Goal: Task Accomplishment & Management: Complete application form

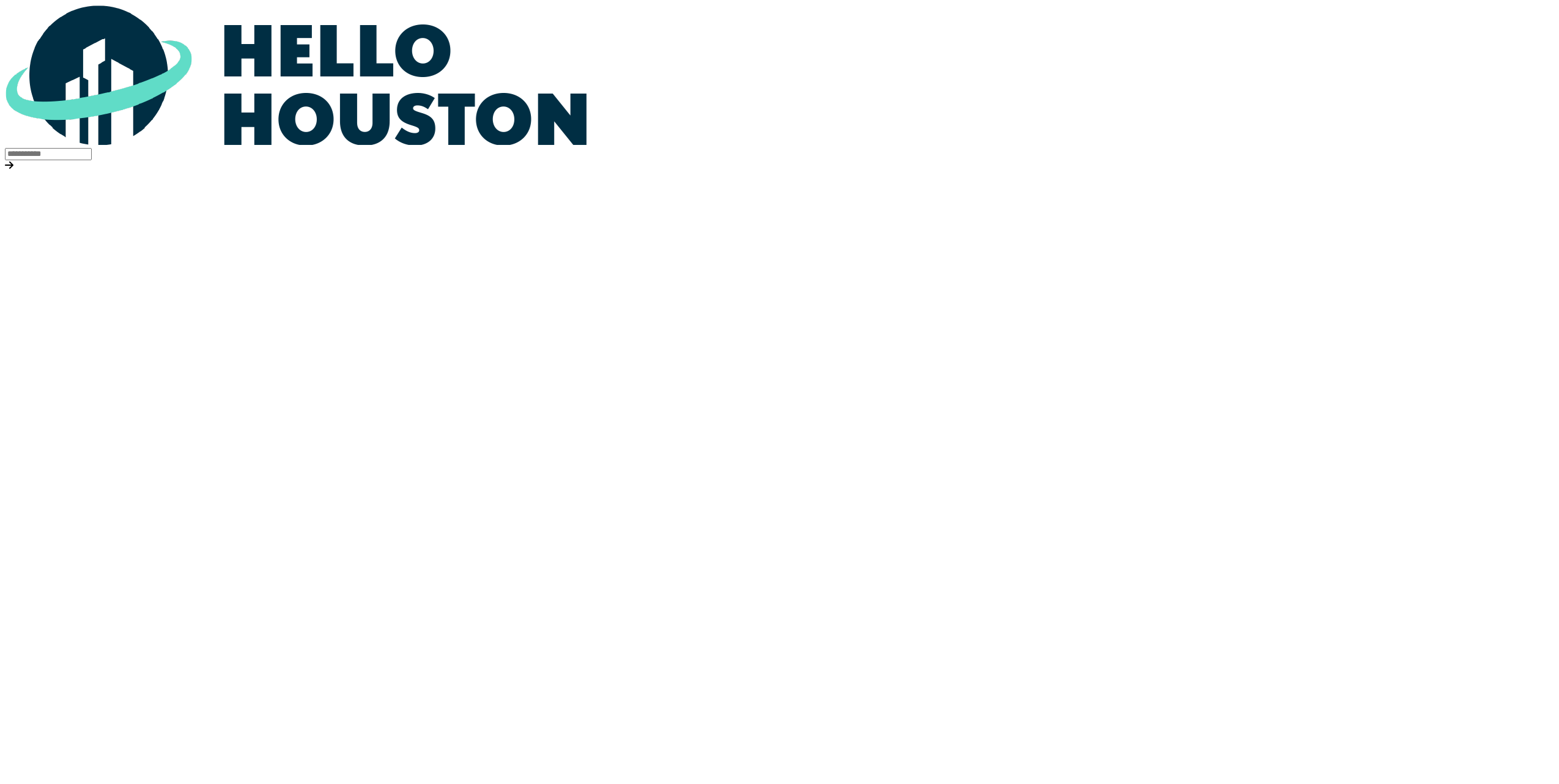
drag, startPoint x: 0, startPoint y: 0, endPoint x: 607, endPoint y: 318, distance: 685.3
click at [92, 160] on input "email" at bounding box center [48, 154] width 87 height 12
type input "**********"
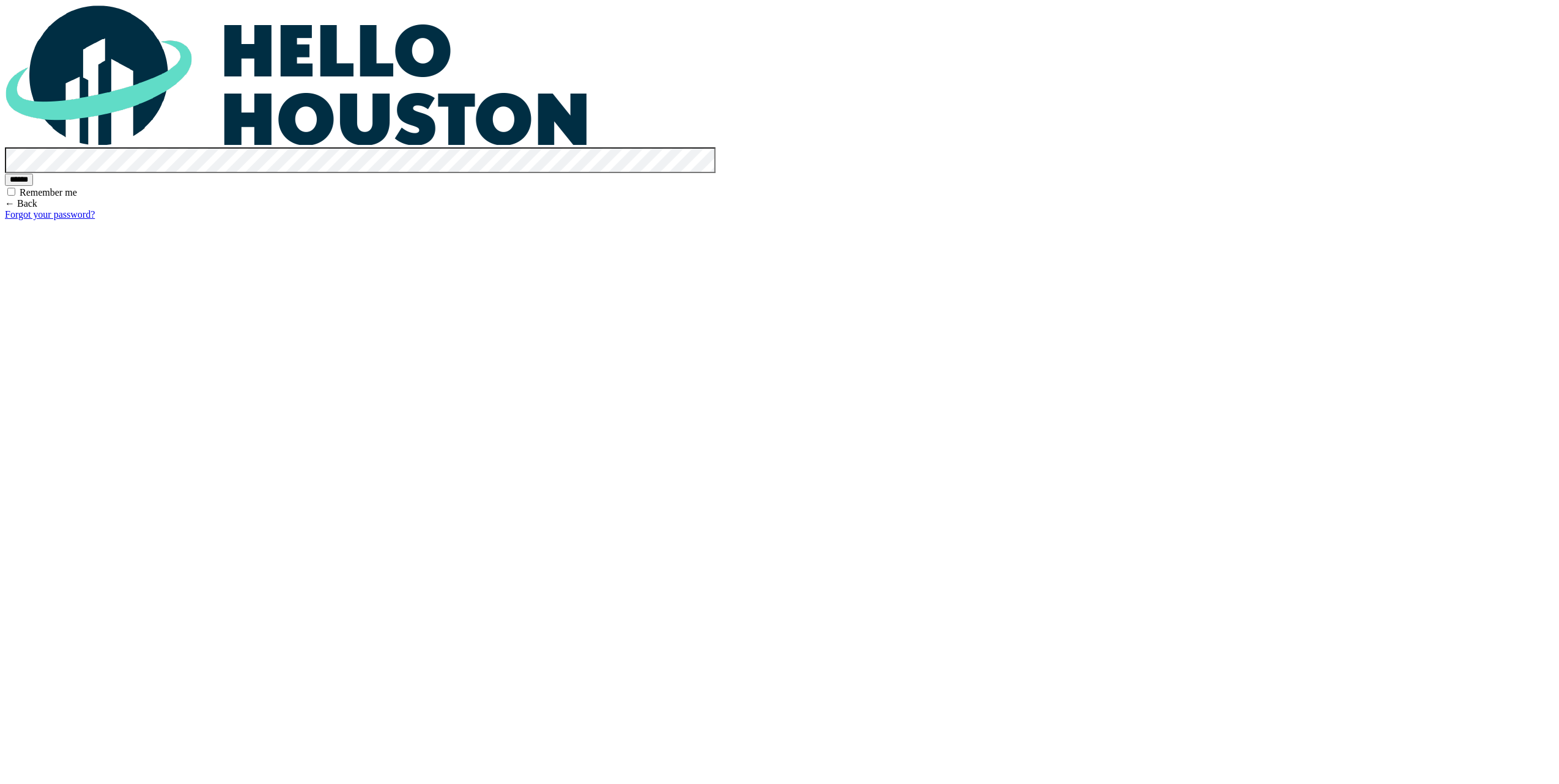
click at [5, 174] on input "******" at bounding box center [19, 180] width 28 height 12
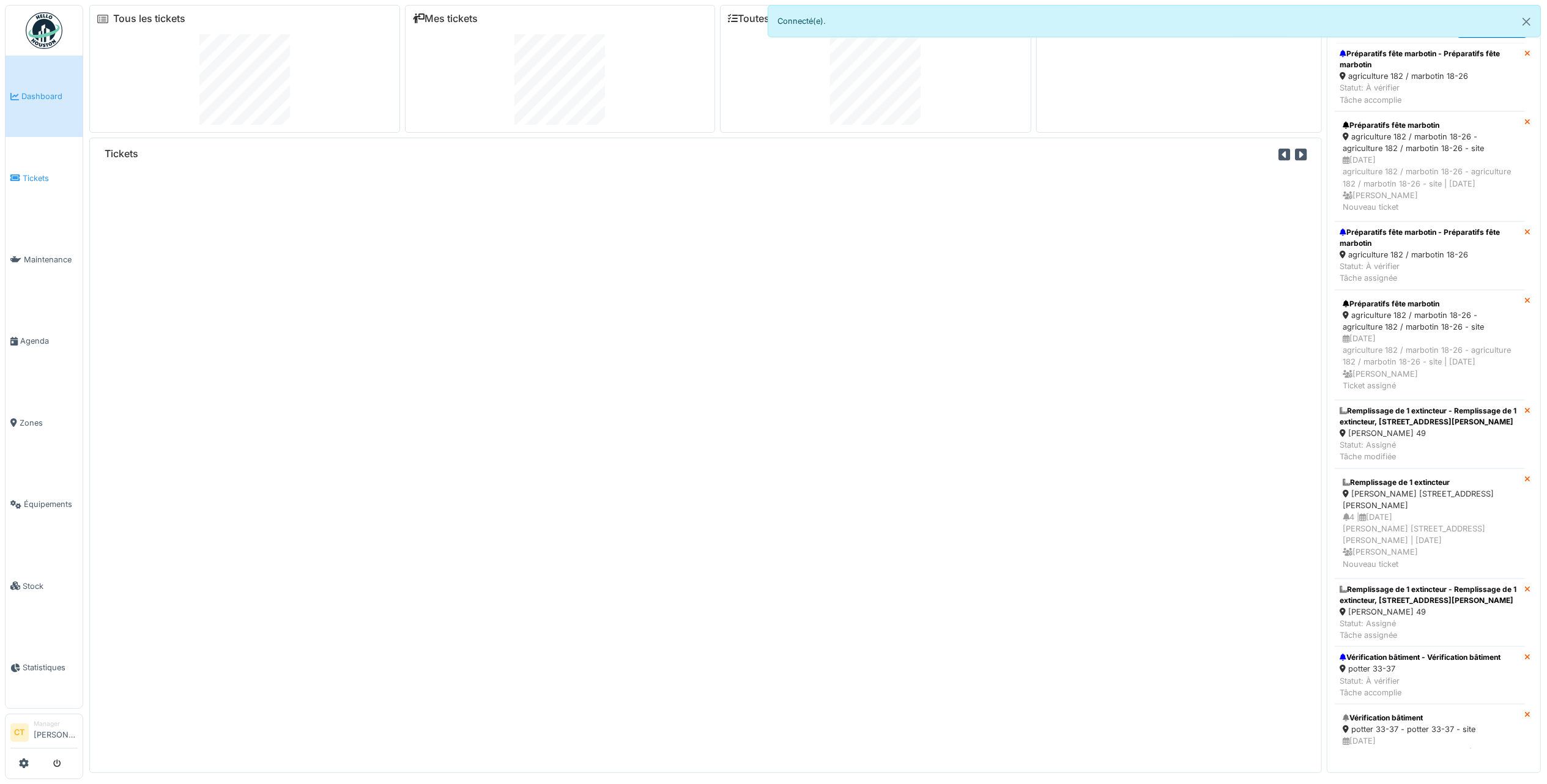
click at [44, 181] on span "Tickets" at bounding box center [50, 178] width 55 height 12
click at [1529, 20] on button "Close" at bounding box center [1526, 22] width 28 height 33
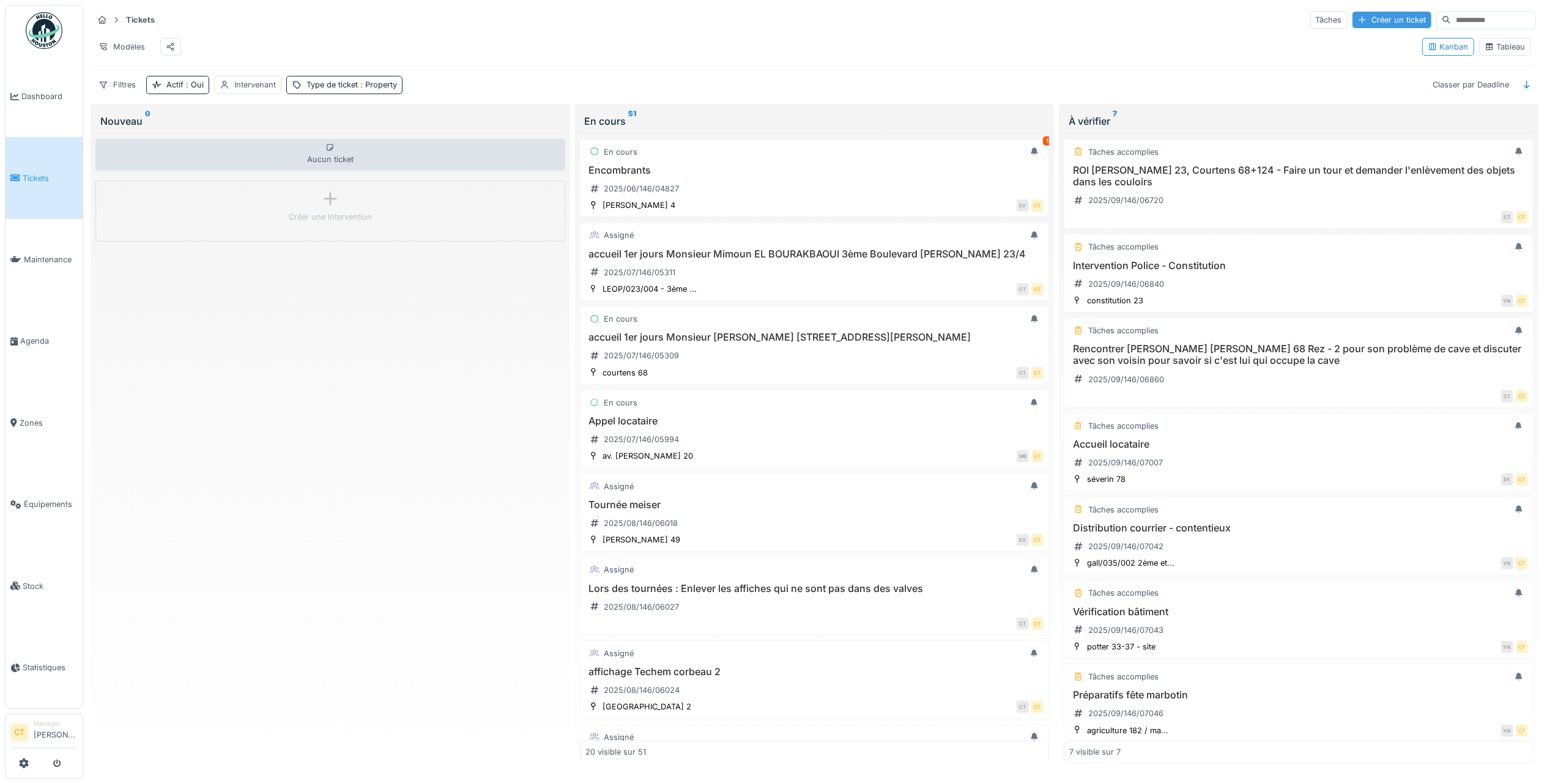
click at [1363, 17] on div "Créer un ticket" at bounding box center [1392, 20] width 79 height 17
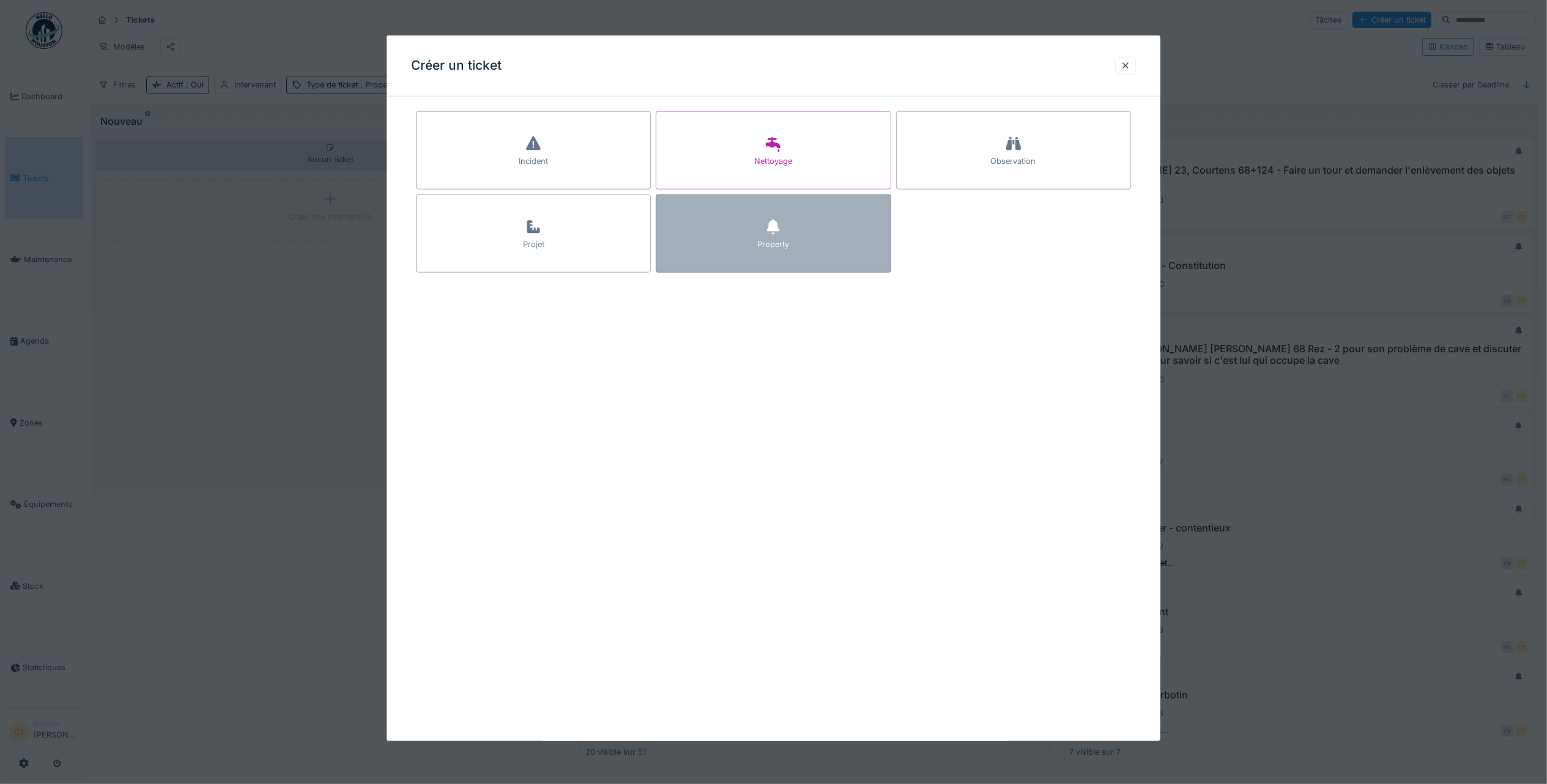
click at [850, 236] on div "Property" at bounding box center [773, 233] width 235 height 78
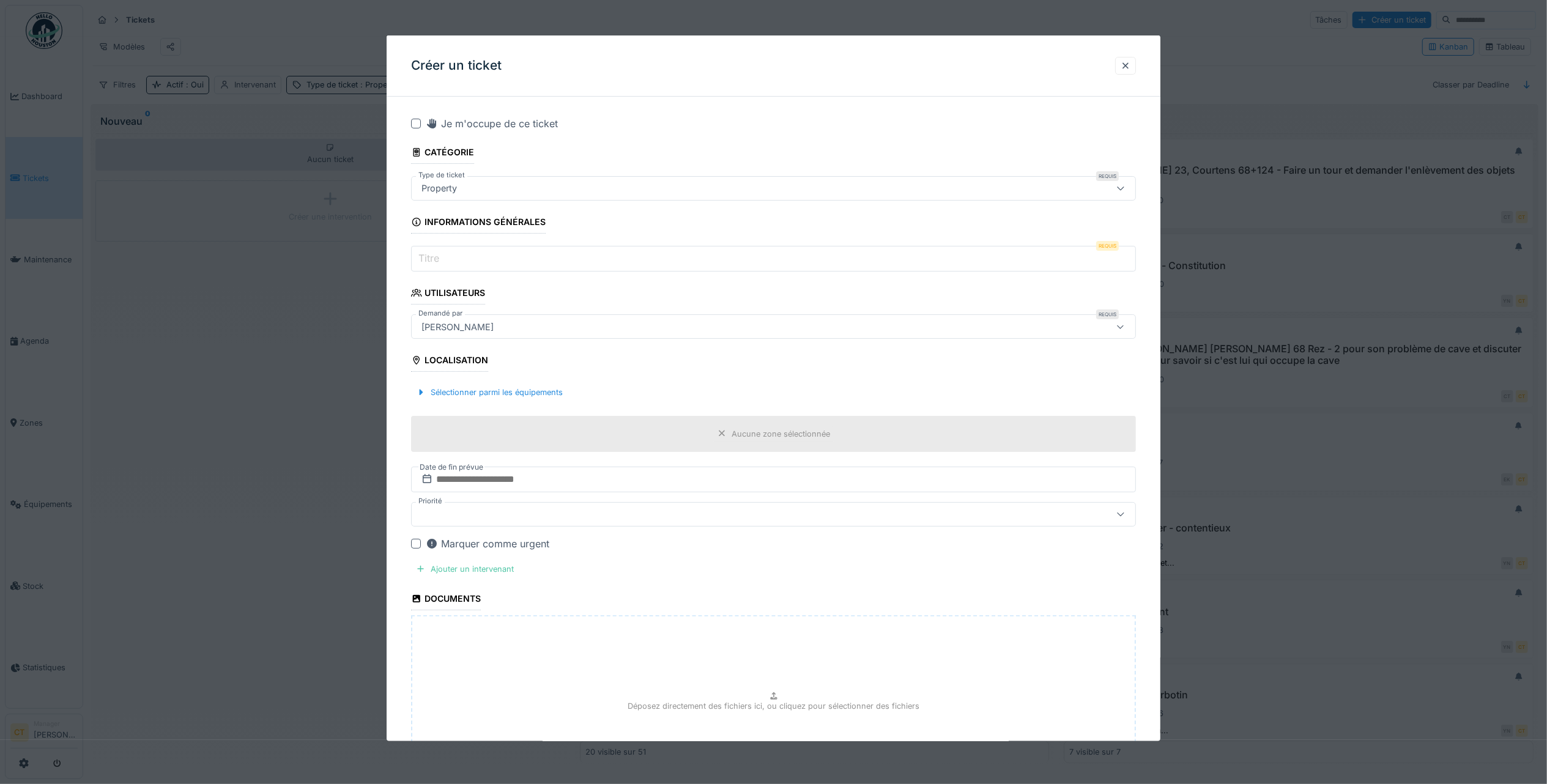
click at [599, 253] on input "Titre" at bounding box center [773, 259] width 725 height 26
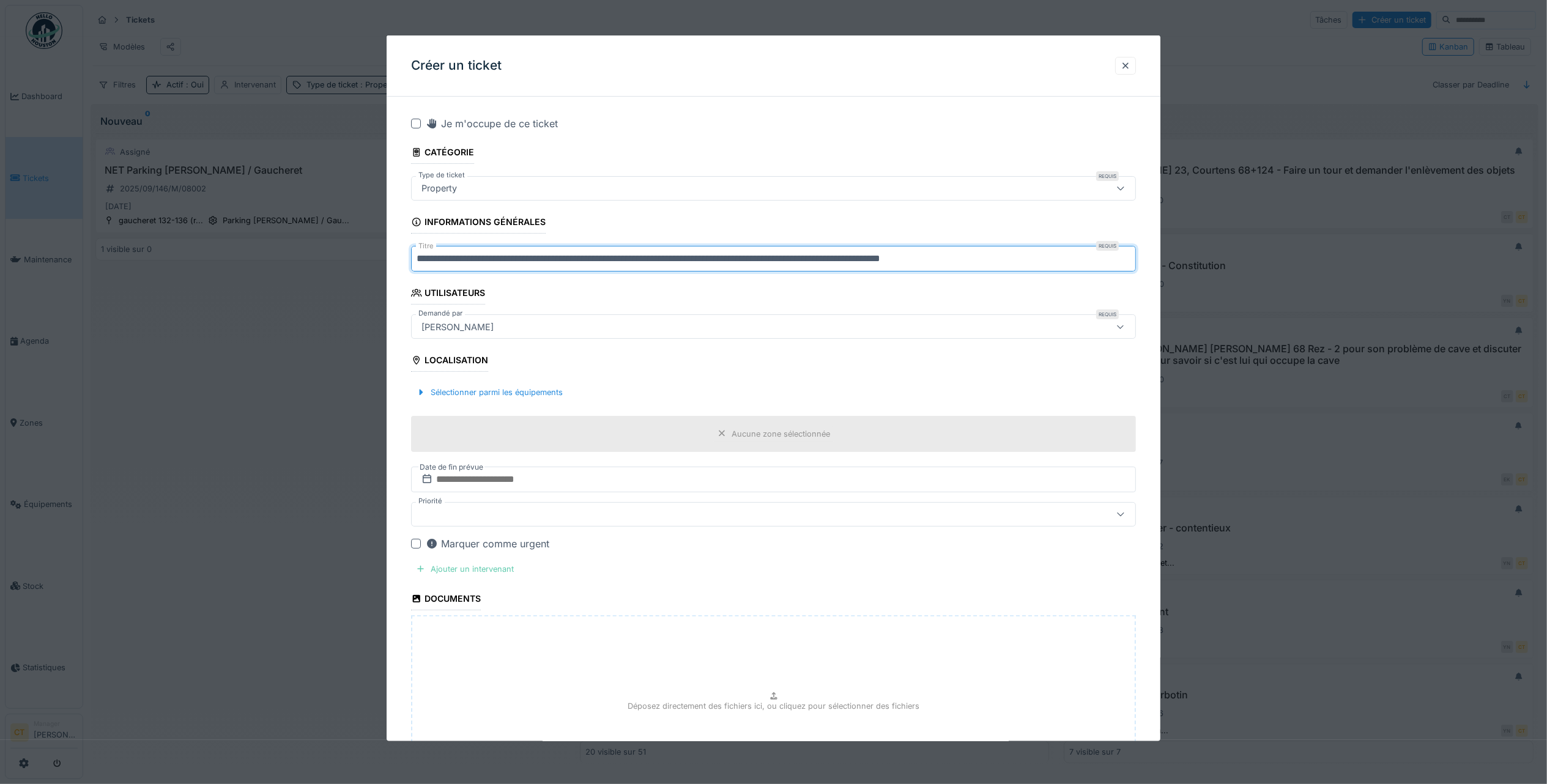
type input "**********"
click at [494, 568] on div "Ajouter un intervenant" at bounding box center [465, 569] width 108 height 17
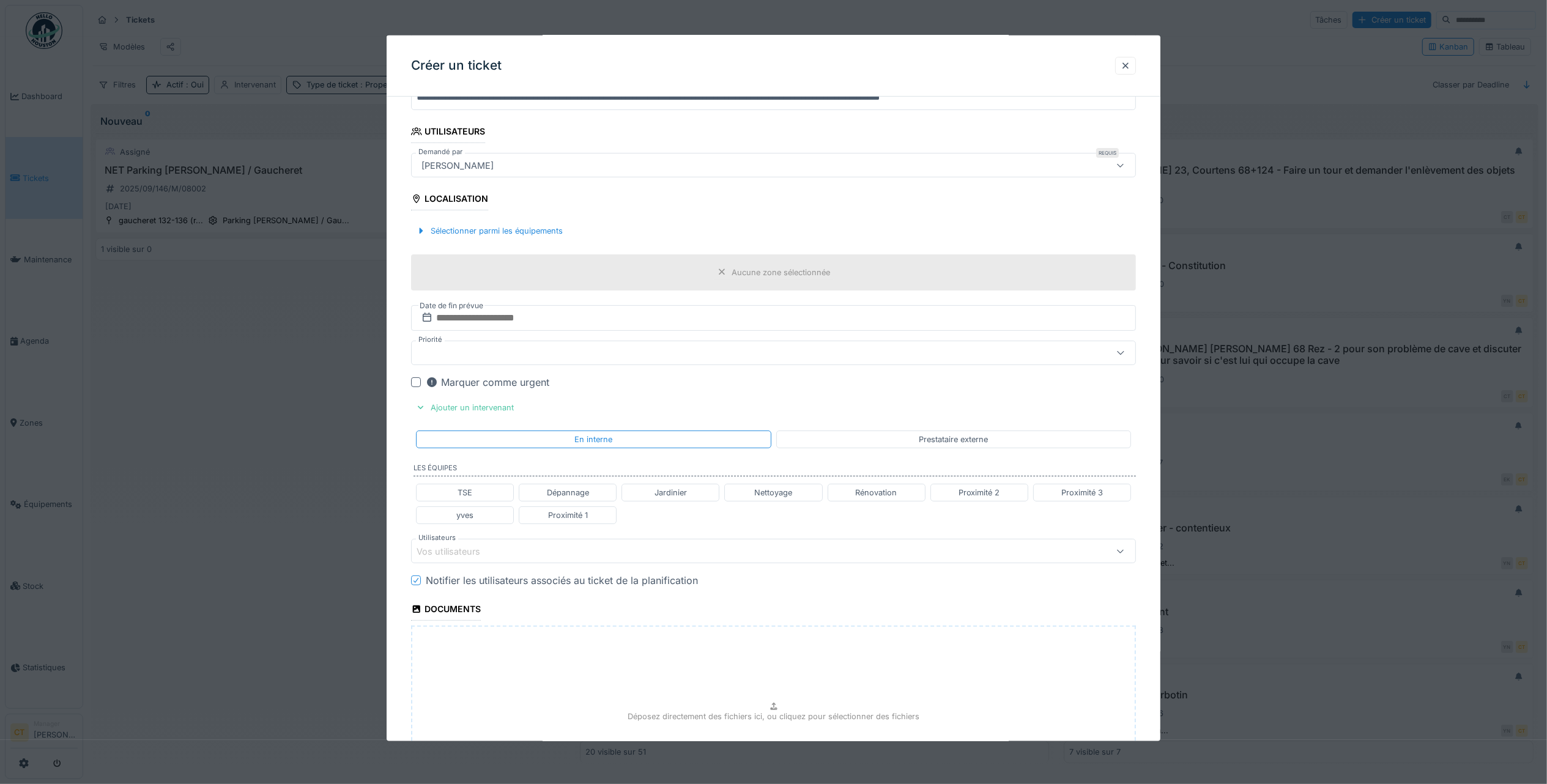
scroll to position [163, 0]
click at [553, 519] on div "Proximité 1" at bounding box center [568, 514] width 40 height 12
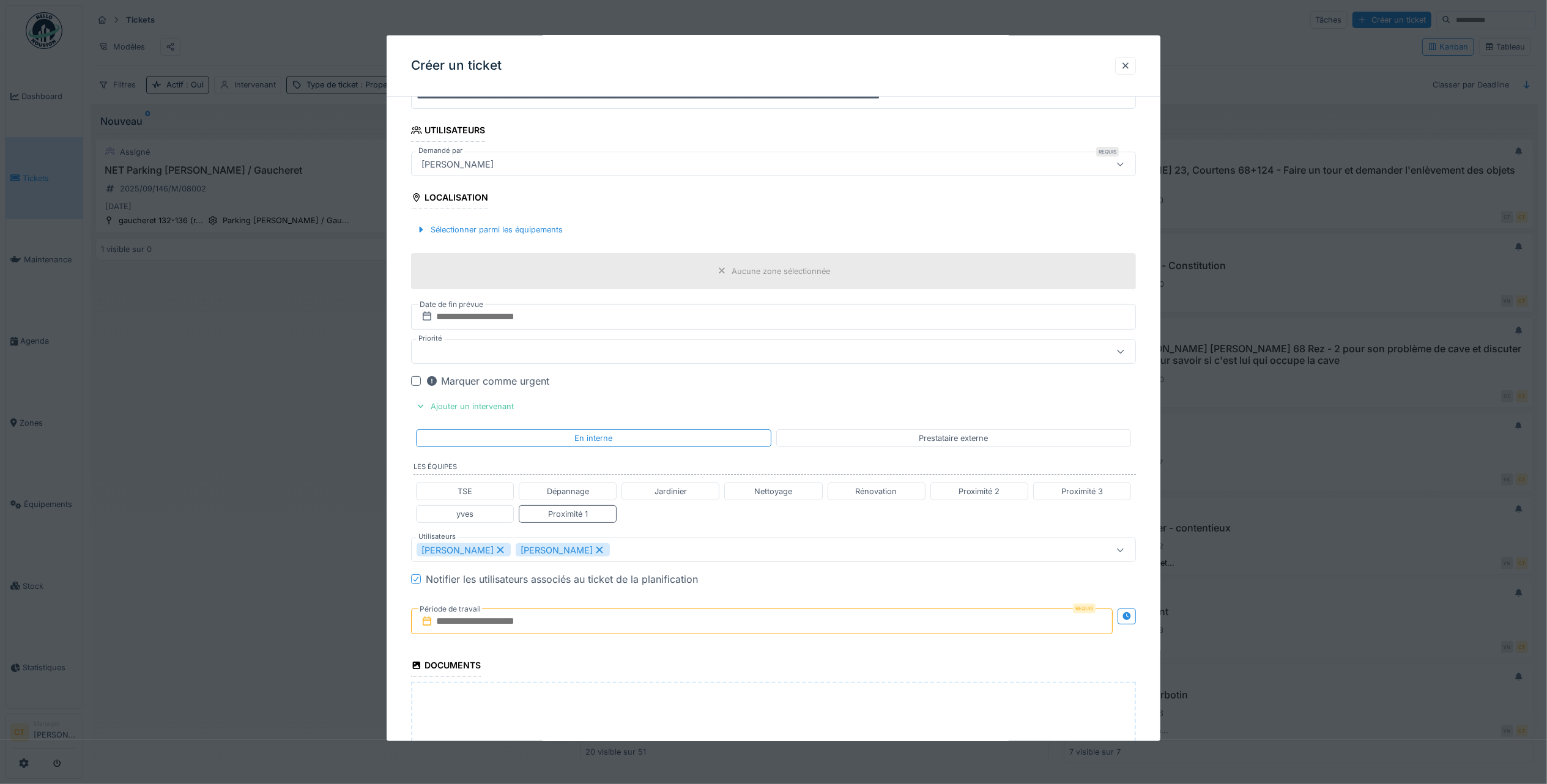
click at [575, 629] on input "text" at bounding box center [762, 621] width 702 height 26
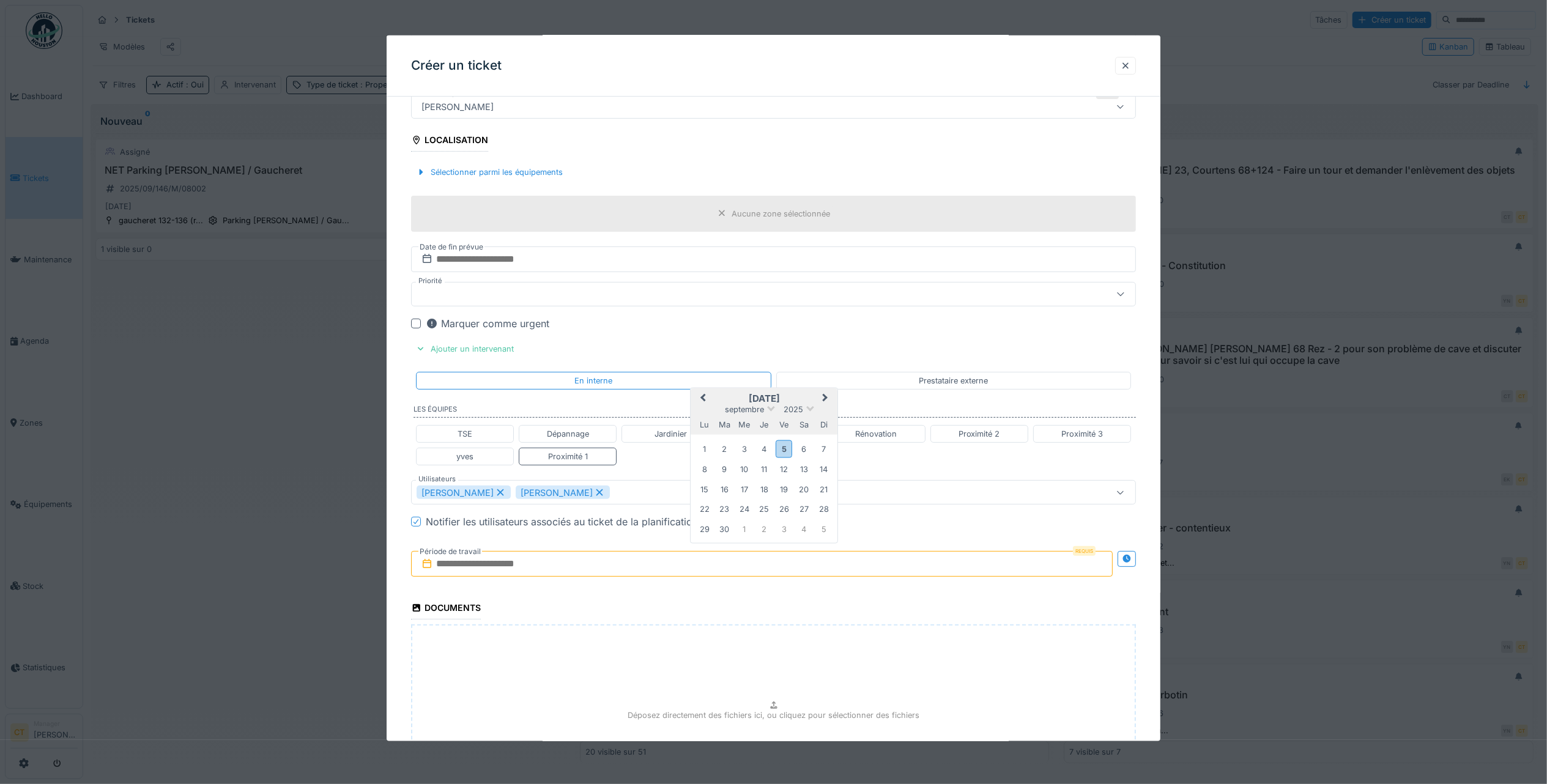
scroll to position [245, 0]
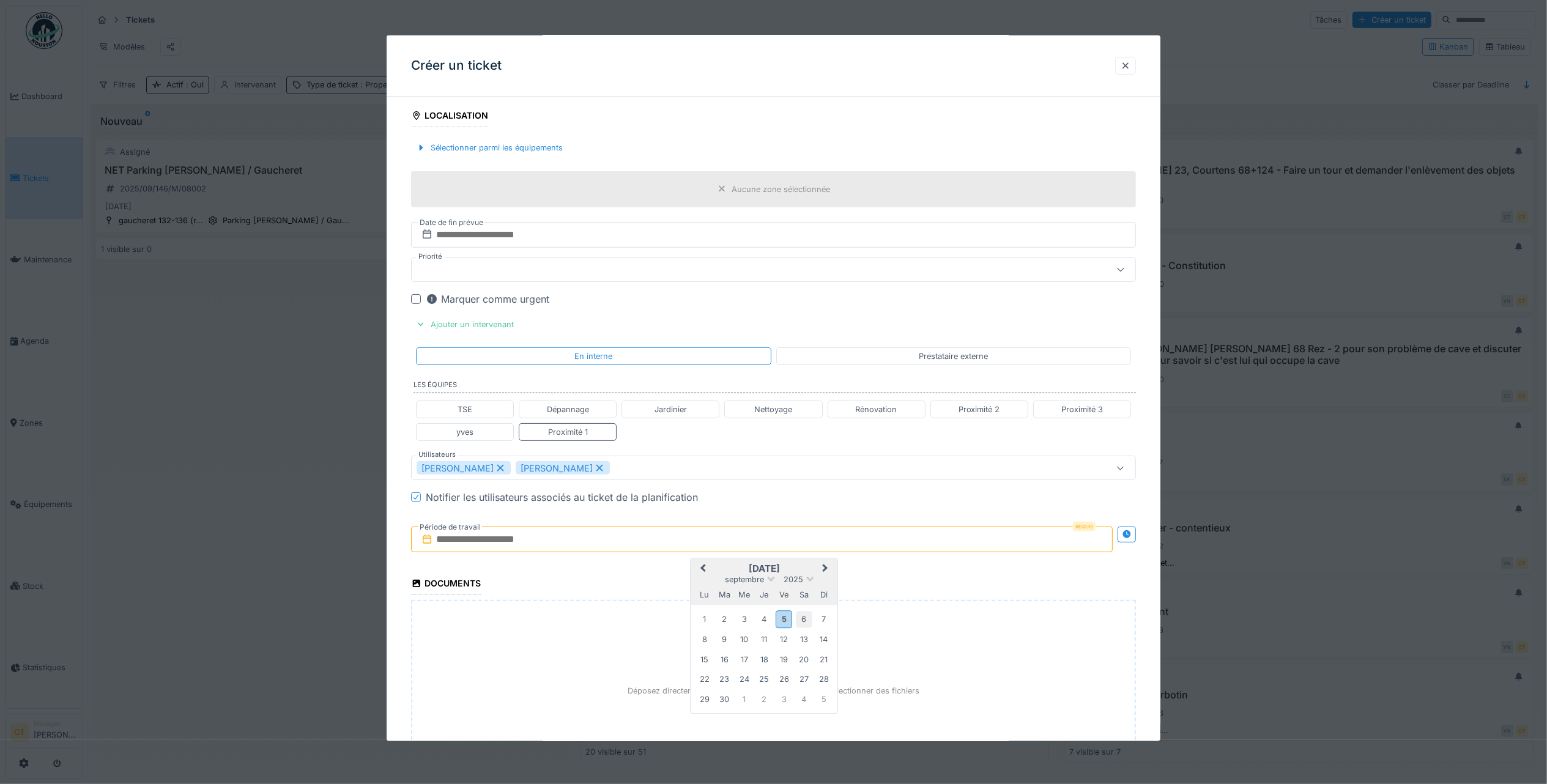
click at [806, 624] on div "6" at bounding box center [804, 619] width 17 height 17
click at [806, 622] on div "6" at bounding box center [804, 619] width 17 height 17
click at [1089, 407] on div "Proximité 3" at bounding box center [1082, 409] width 42 height 12
type input "**********"
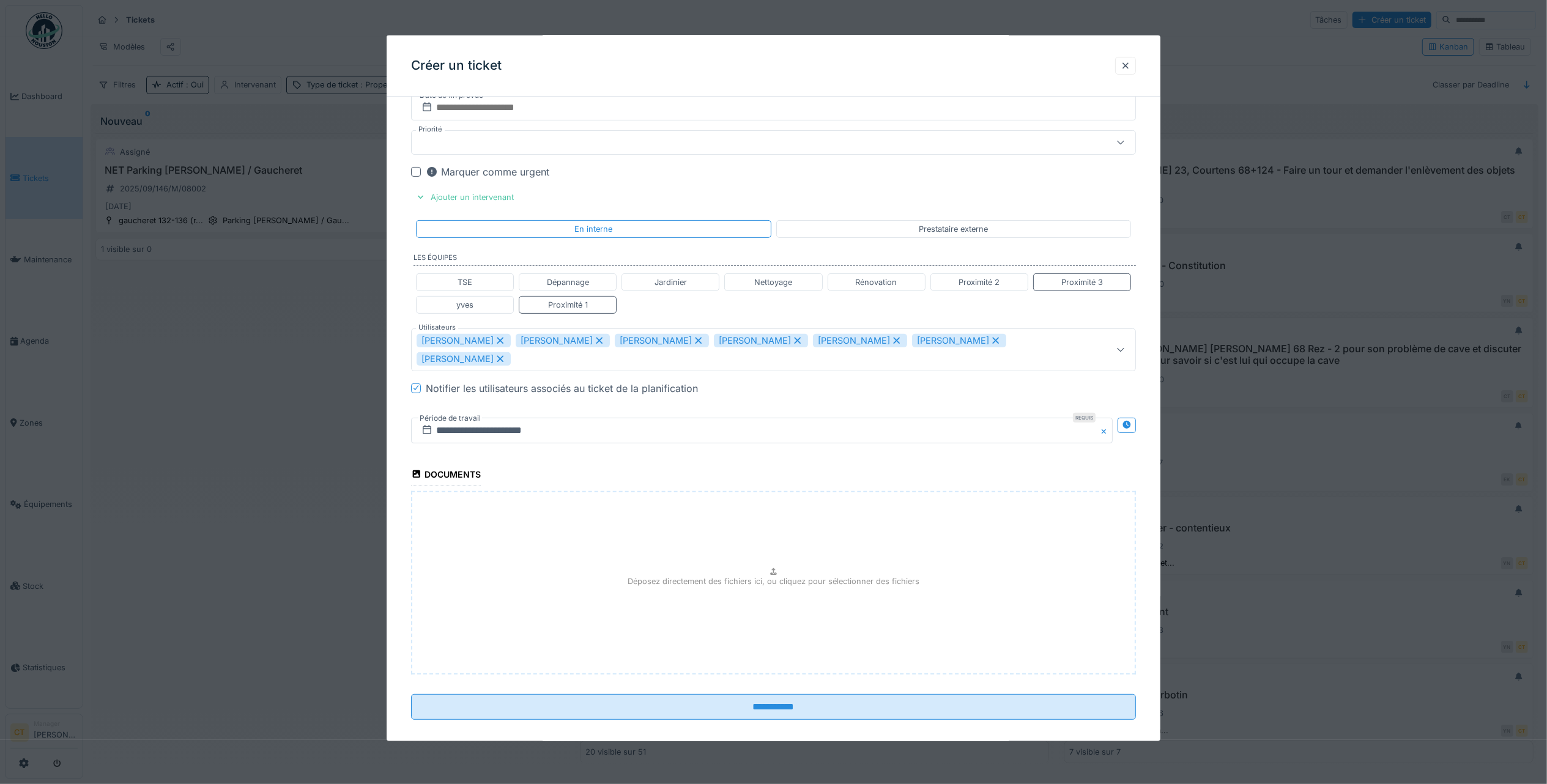
scroll to position [6, 0]
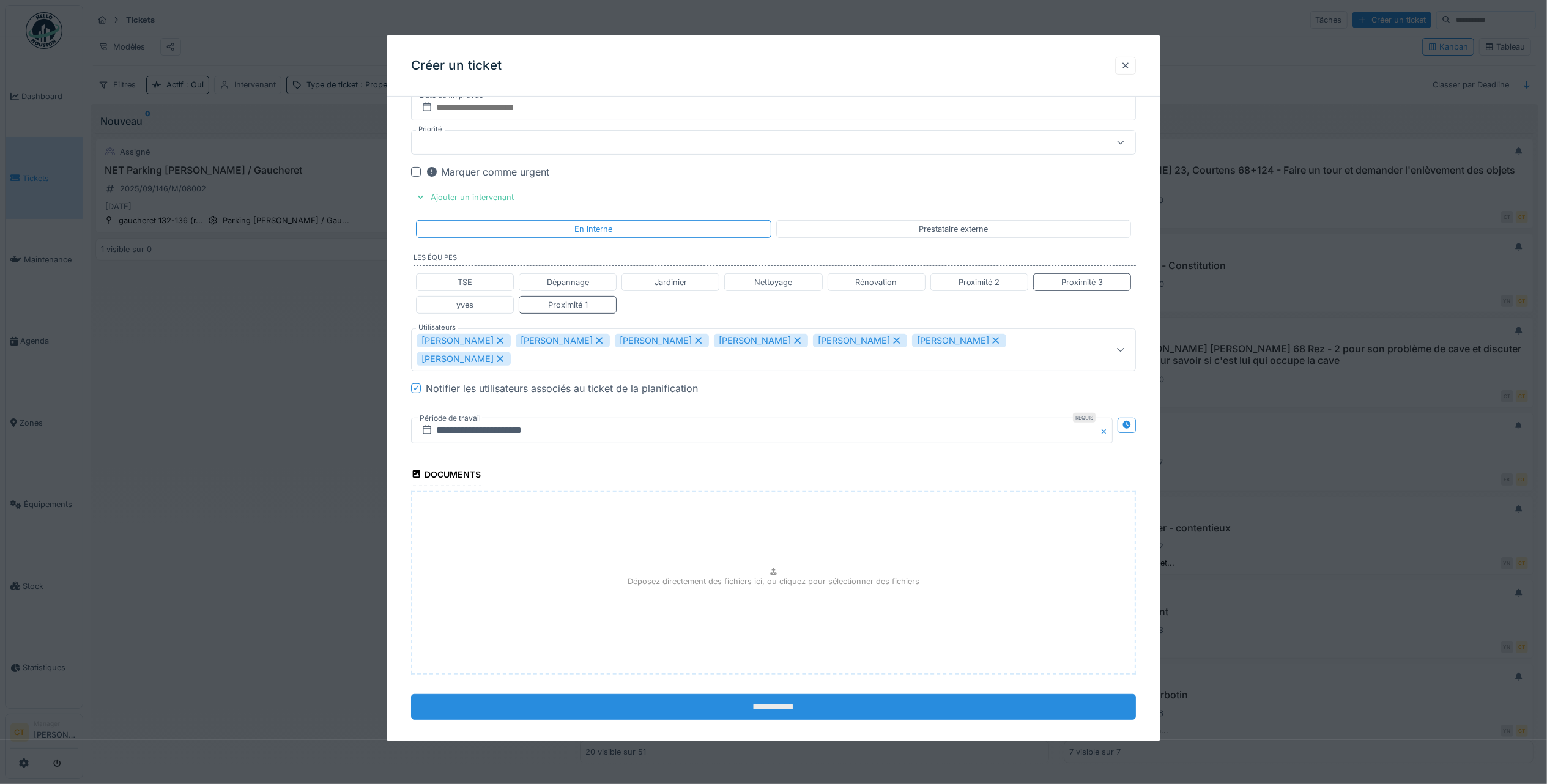
click at [964, 698] on input "**********" at bounding box center [773, 707] width 725 height 26
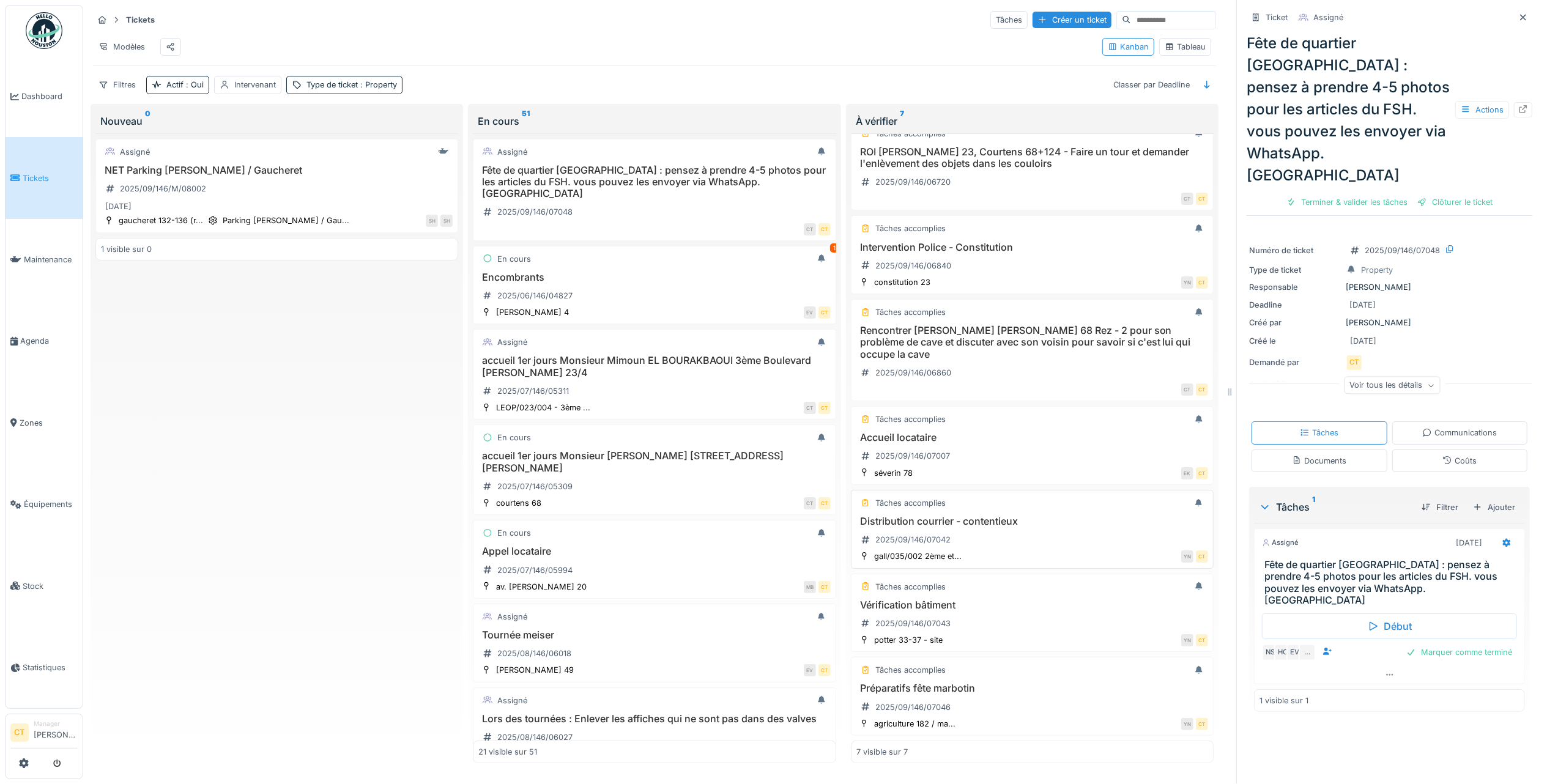
scroll to position [12, 0]
click at [1013, 604] on div "Vérification bâtiment 2025/09/146/07043" at bounding box center [1032, 616] width 352 height 34
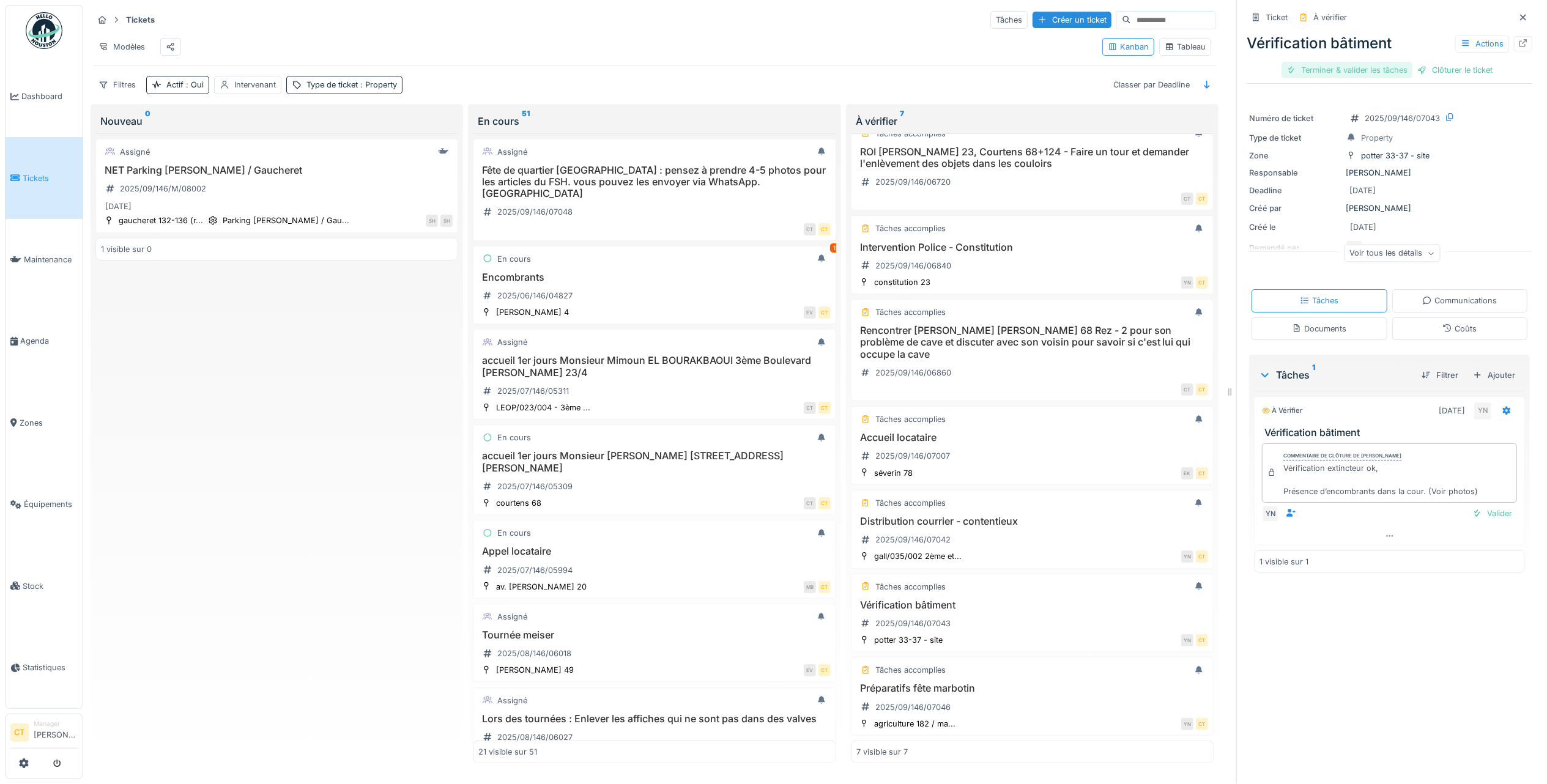
click at [1313, 62] on div "Terminer & valider les tâches" at bounding box center [1347, 70] width 131 height 17
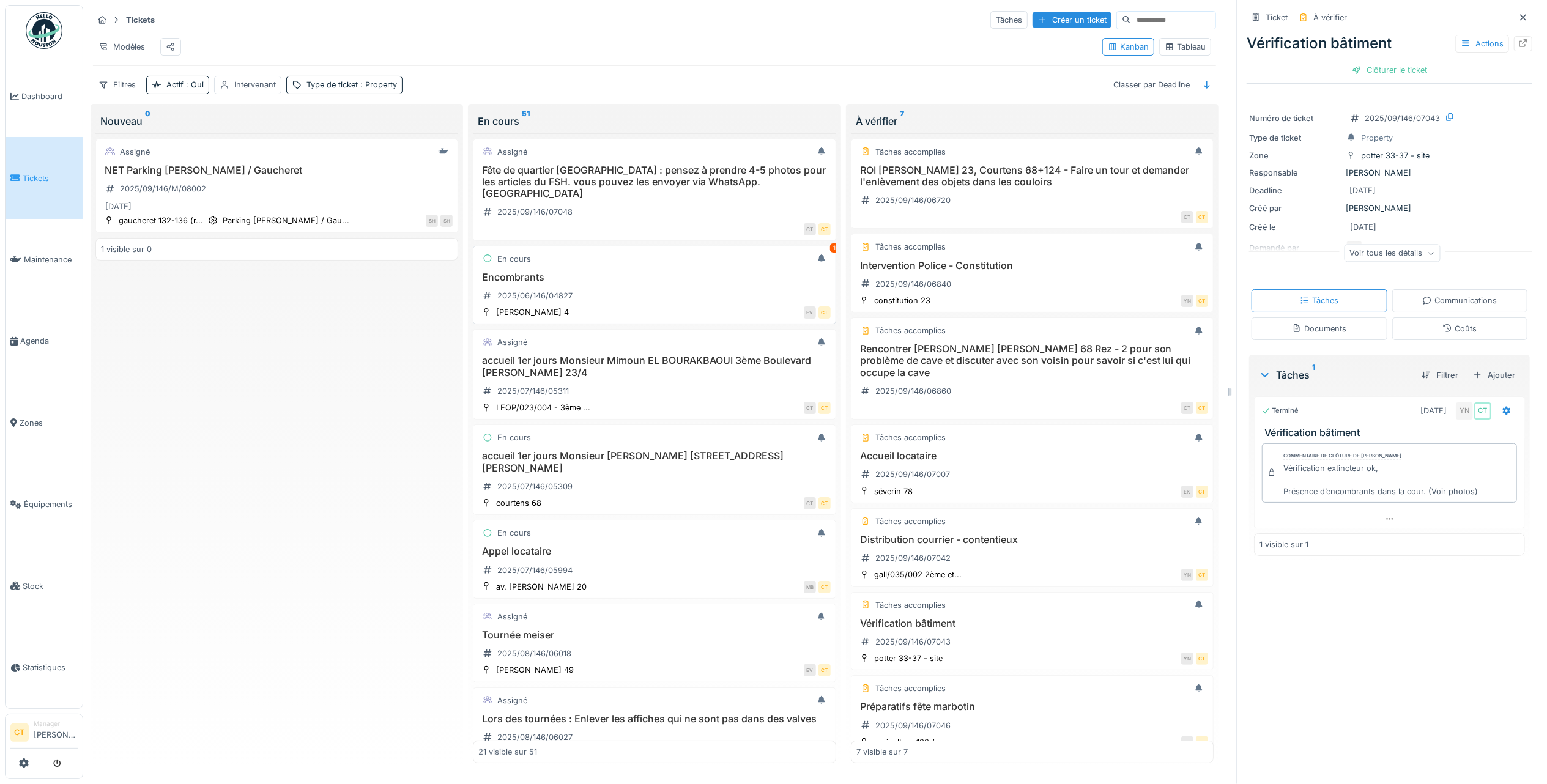
click at [624, 296] on div "Encombrants 2025/06/146/04827" at bounding box center [654, 289] width 352 height 34
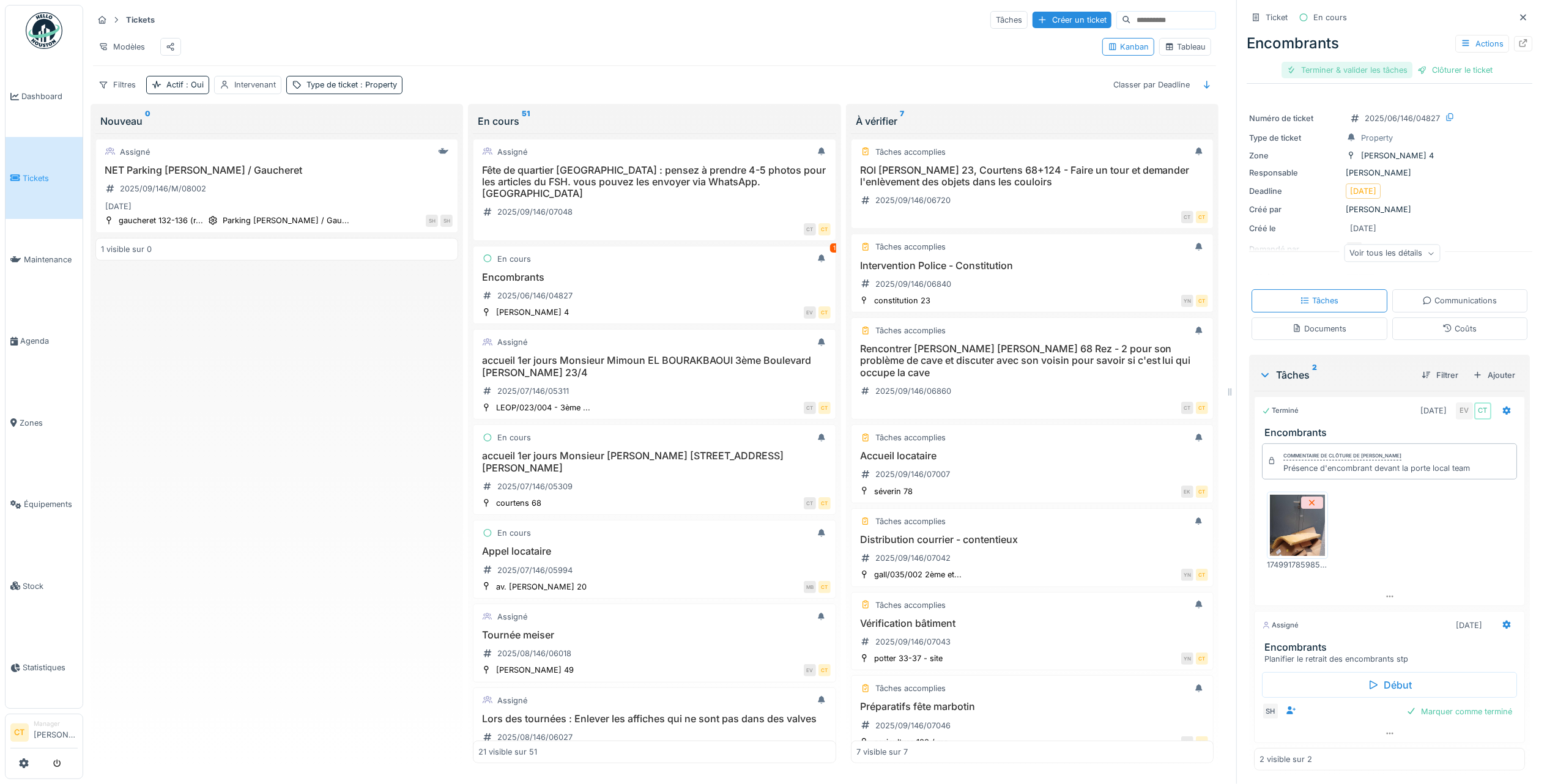
click at [1348, 67] on div "Terminer & valider les tâches" at bounding box center [1347, 70] width 131 height 17
click at [1381, 74] on div "Clôturer le ticket" at bounding box center [1389, 70] width 85 height 17
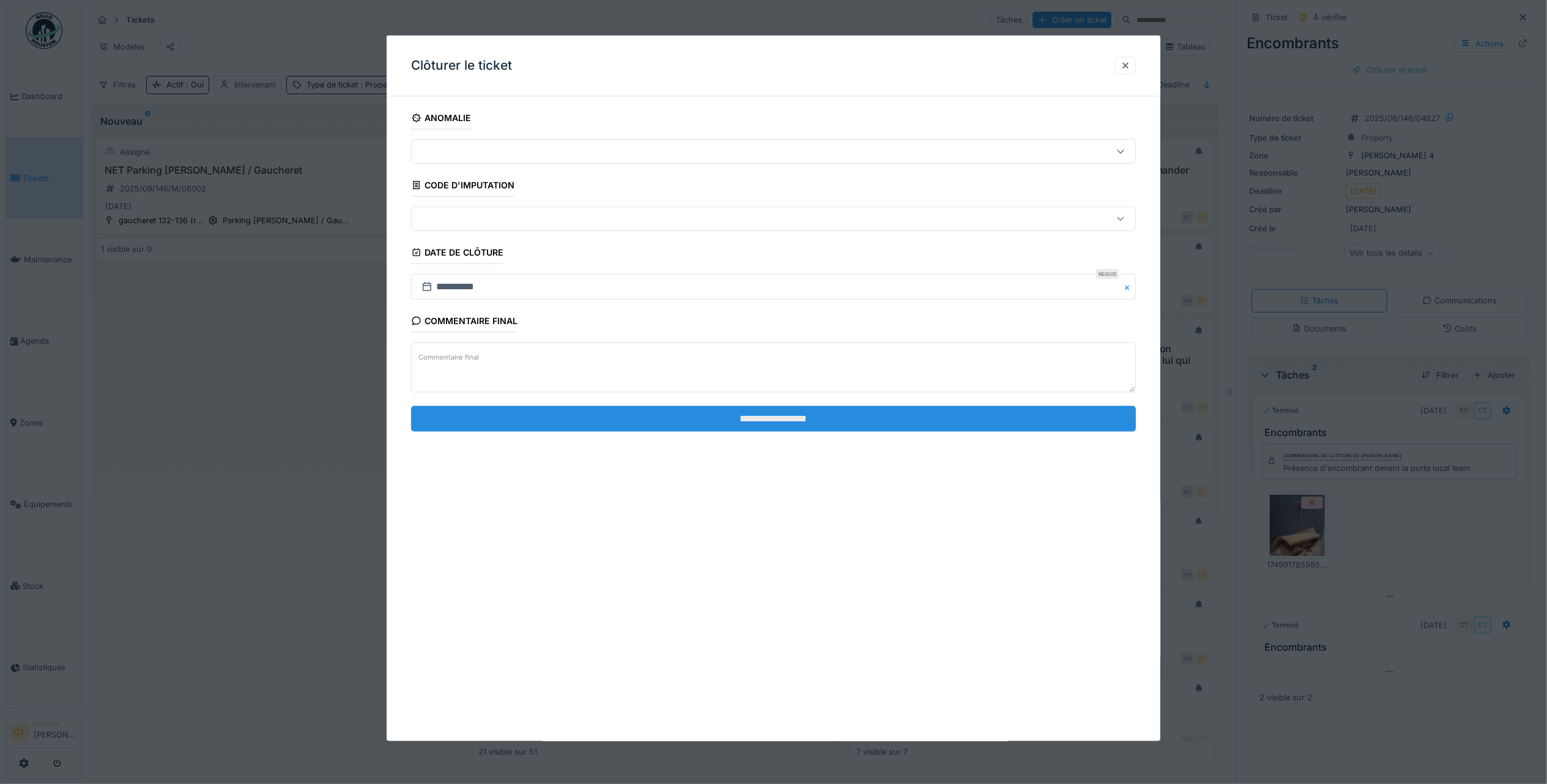
click at [874, 418] on input "**********" at bounding box center [773, 418] width 725 height 26
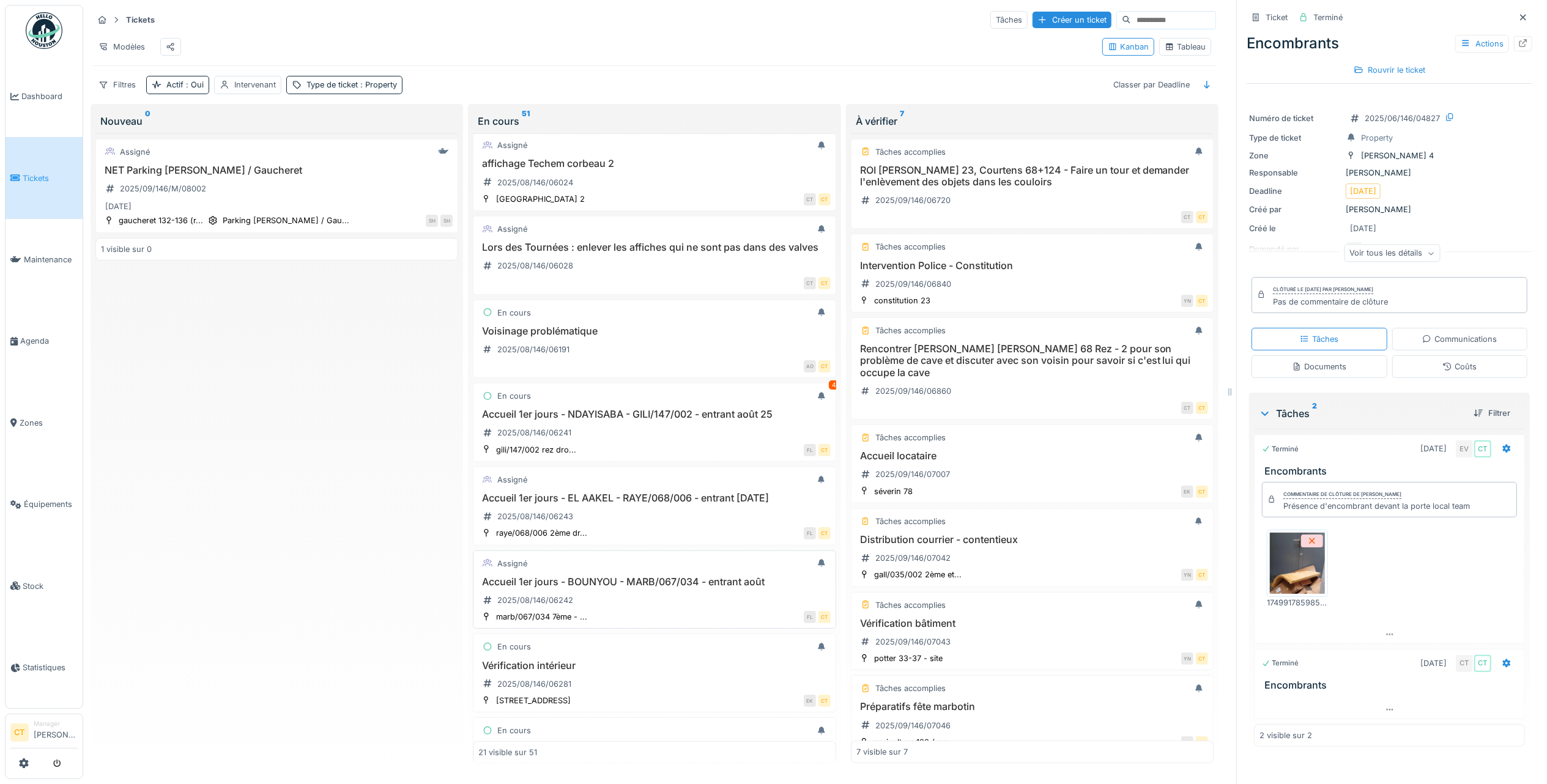
scroll to position [734, 0]
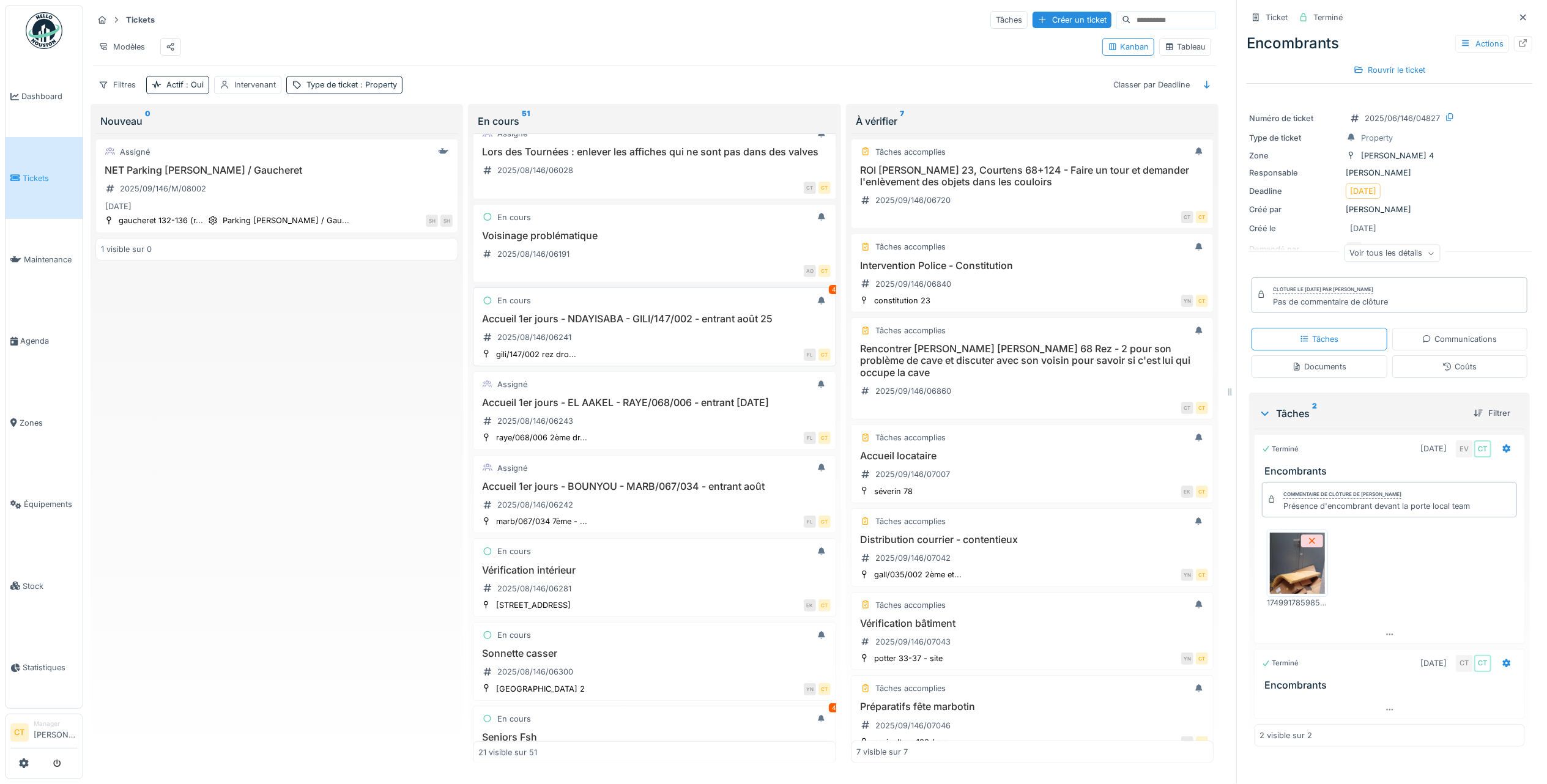
click at [701, 324] on h3 "Accueil 1er jours - NDAYISABA - GILI/147/002 - entrant août 25" at bounding box center [654, 319] width 352 height 12
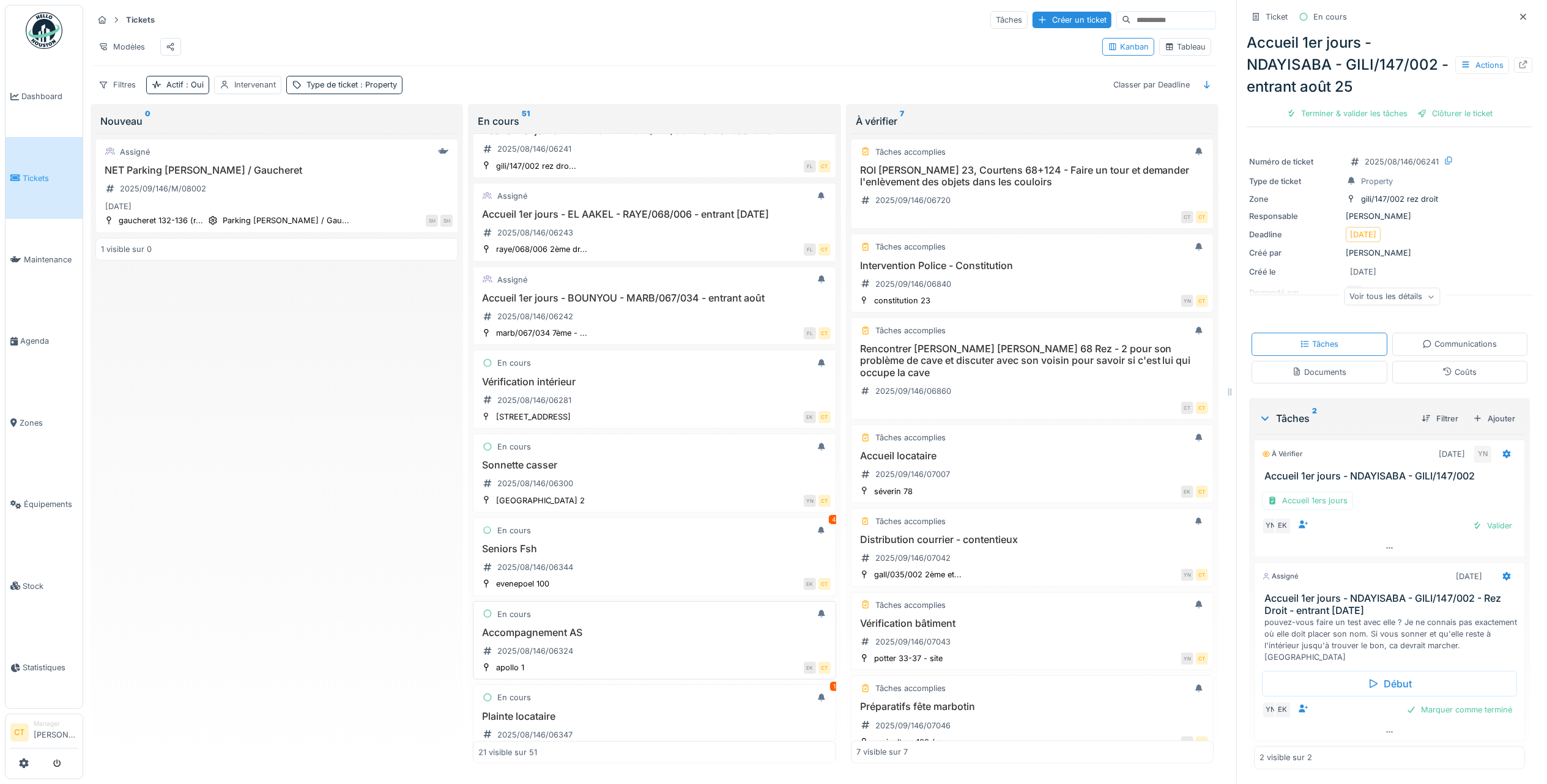
scroll to position [978, 0]
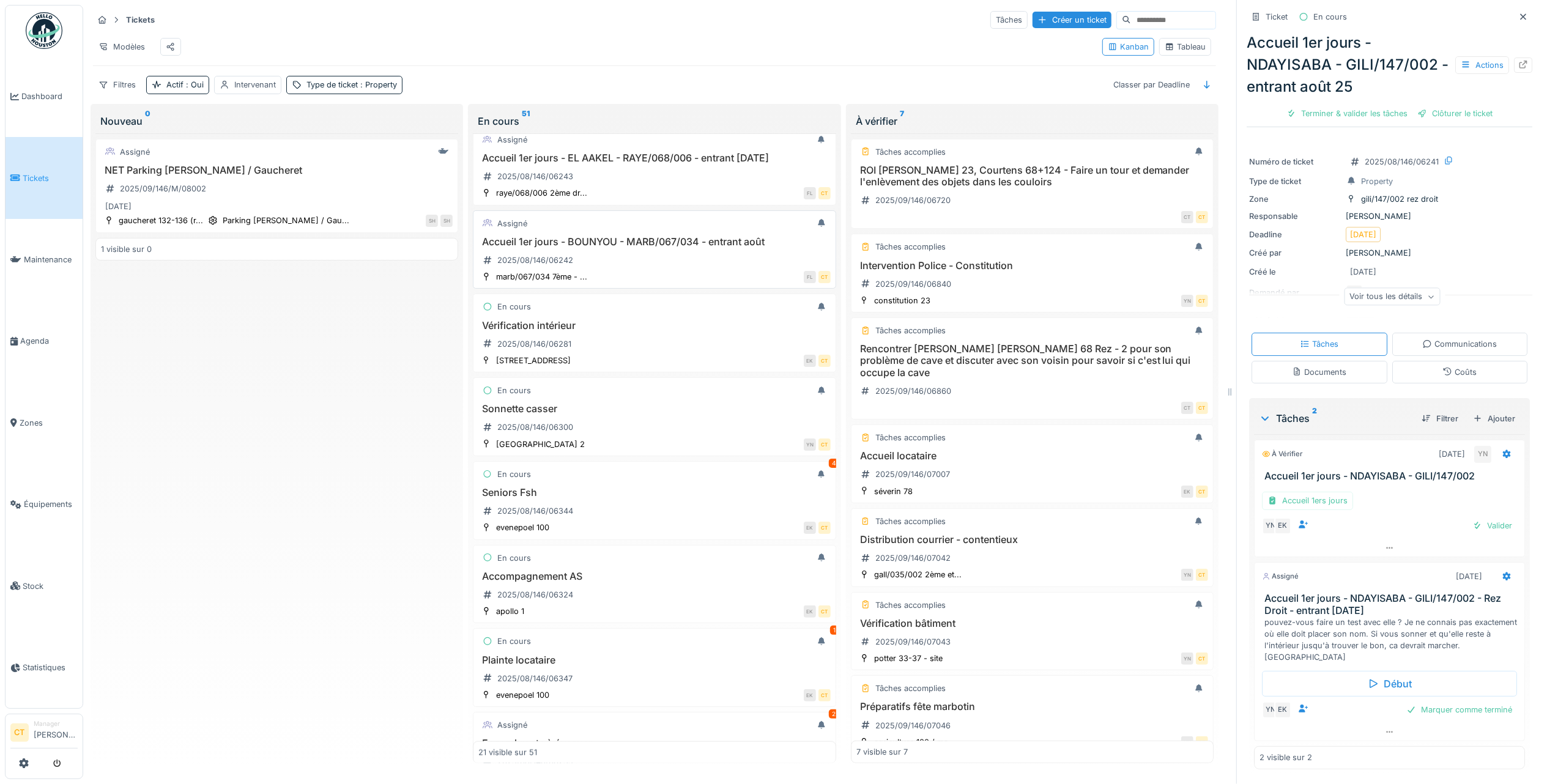
click at [646, 270] on div "Accueil 1er jours - BOUNYOU - MARB/067/034 - entrant août 2025/08/146/06242" at bounding box center [654, 253] width 352 height 34
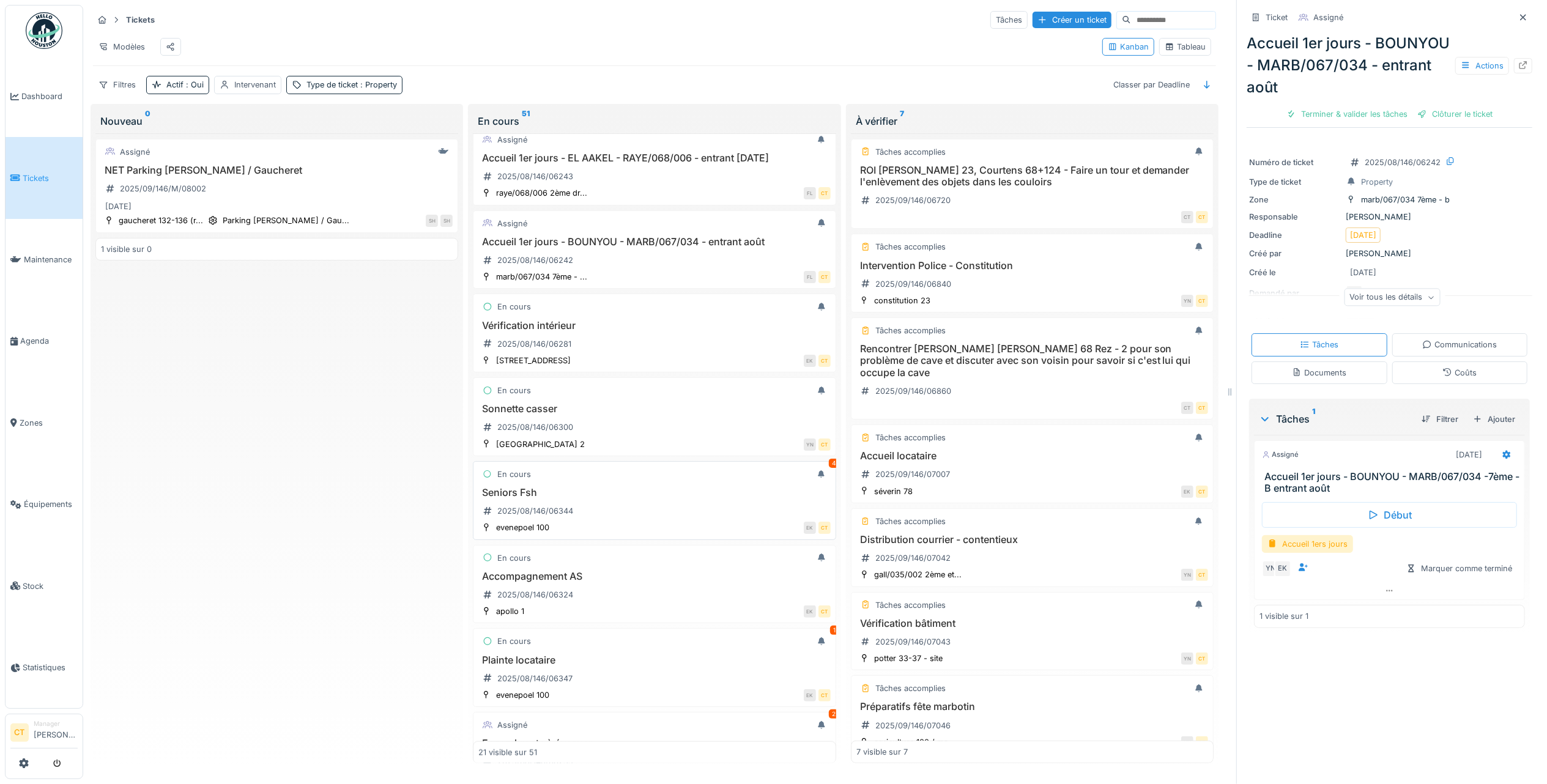
click at [607, 498] on h3 "Seniors Fsh" at bounding box center [654, 492] width 352 height 12
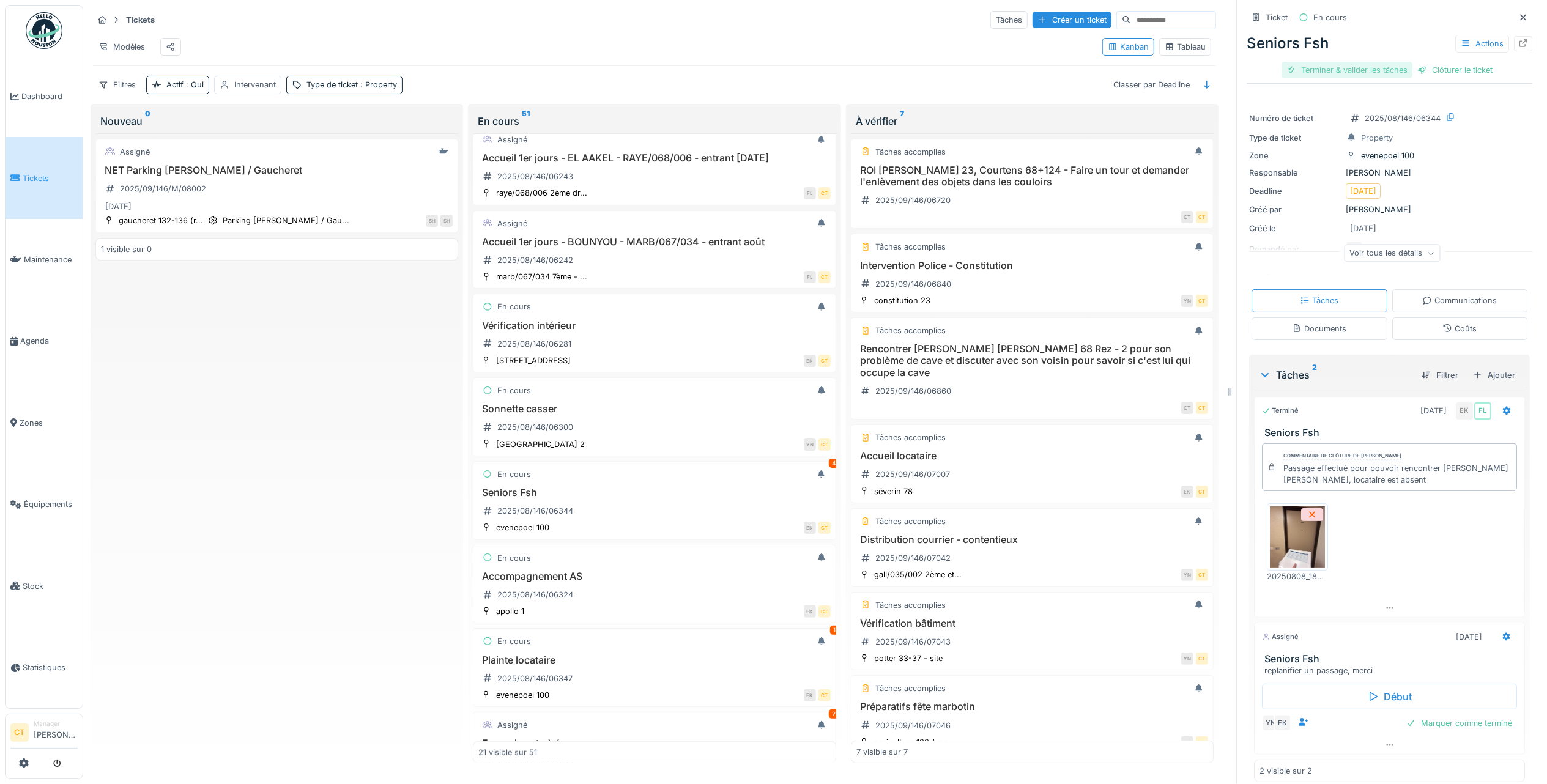
click at [1310, 73] on div "Terminer & valider les tâches" at bounding box center [1347, 70] width 131 height 17
drag, startPoint x: 1385, startPoint y: 72, endPoint x: 1379, endPoint y: 74, distance: 6.3
click at [1384, 72] on div "Clôturer le ticket" at bounding box center [1389, 70] width 85 height 17
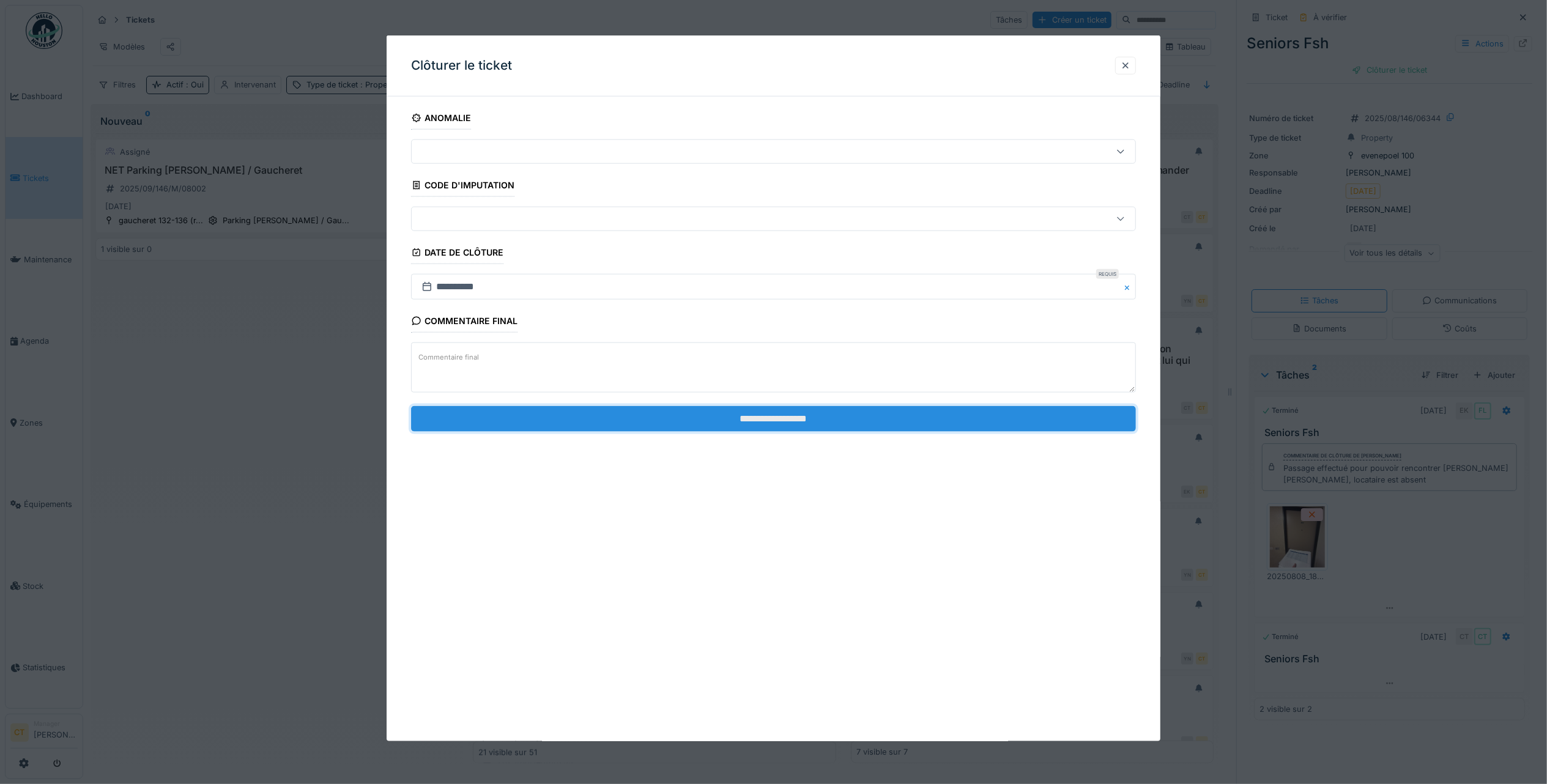
click at [764, 425] on input "**********" at bounding box center [773, 418] width 725 height 26
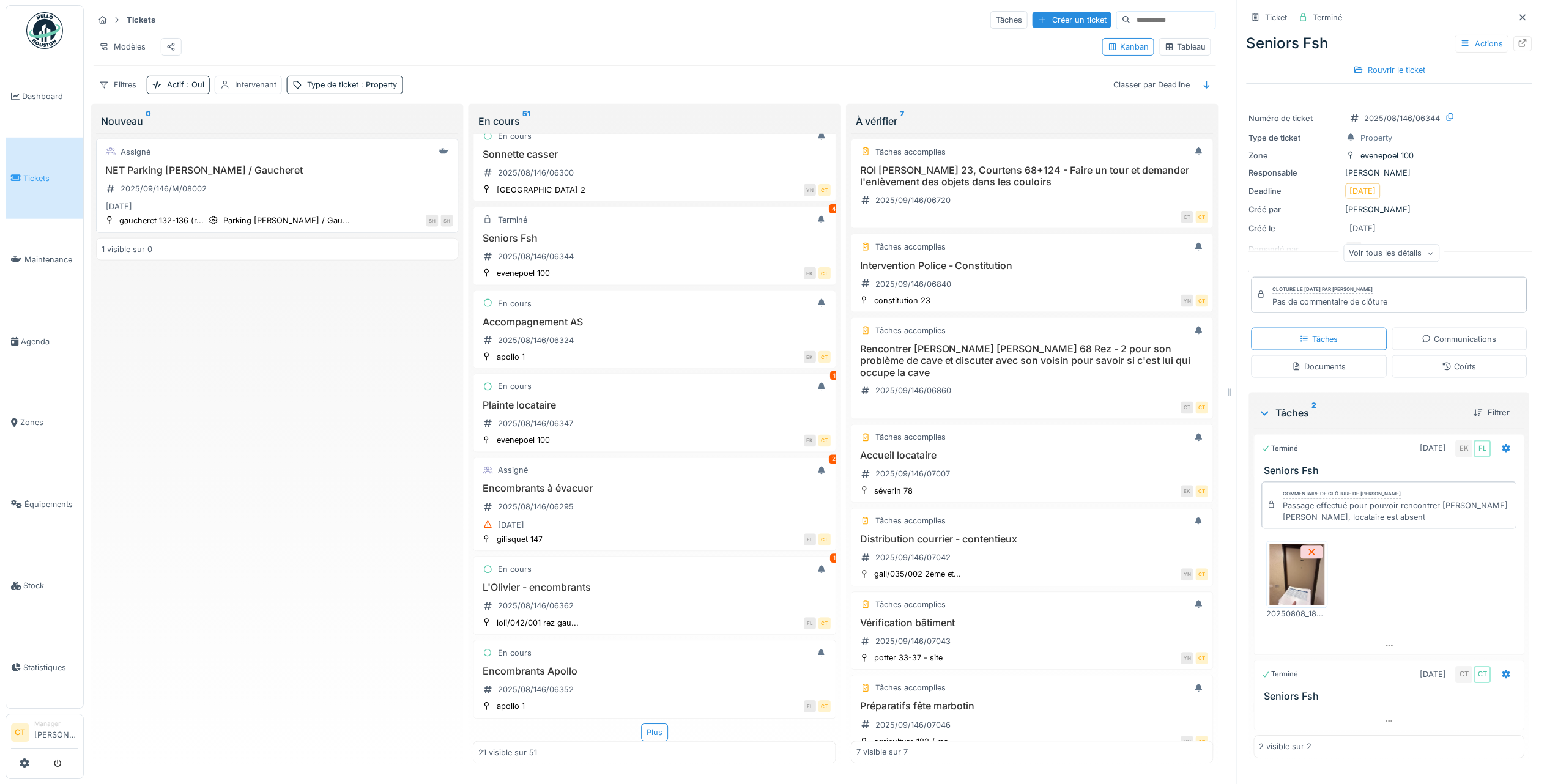
scroll to position [1278, 0]
